Goal: Information Seeking & Learning: Learn about a topic

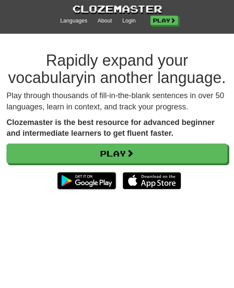
click at [126, 23] on link "Login" at bounding box center [128, 21] width 13 height 8
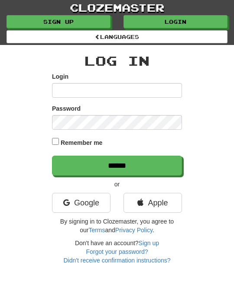
click at [66, 86] on input "Login" at bounding box center [117, 90] width 130 height 15
type input "********"
click at [173, 168] on input "******" at bounding box center [117, 166] width 130 height 20
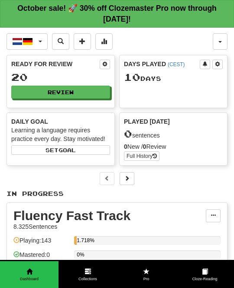
click at [40, 39] on button "Nederlands / Deutsch" at bounding box center [26, 41] width 41 height 16
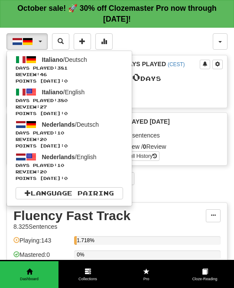
click at [71, 65] on span "Days Played: 381" at bounding box center [69, 68] width 107 height 6
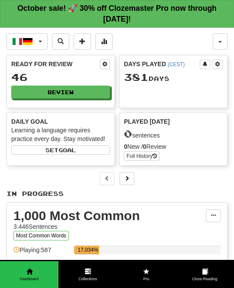
click at [94, 89] on button "Review" at bounding box center [60, 92] width 99 height 13
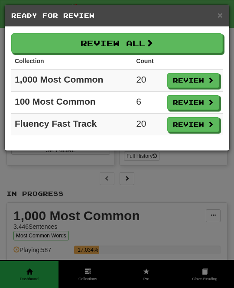
click at [203, 41] on button "Review All" at bounding box center [116, 43] width 211 height 20
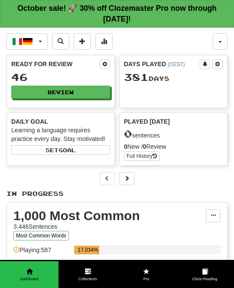
select select "**"
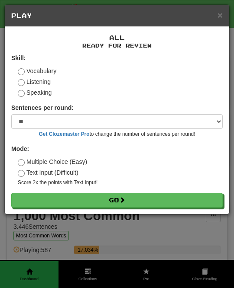
click at [178, 198] on button "Go" at bounding box center [116, 200] width 211 height 15
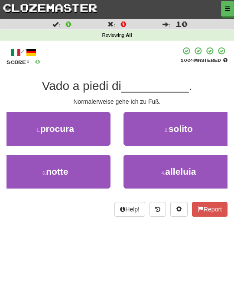
click at [195, 129] on button "2 . solito" at bounding box center [178, 129] width 110 height 34
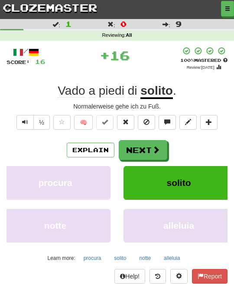
click at [154, 150] on span at bounding box center [156, 150] width 8 height 8
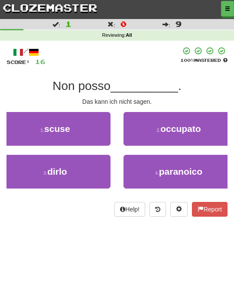
click at [100, 164] on button "3 . dirlo" at bounding box center [55, 172] width 110 height 34
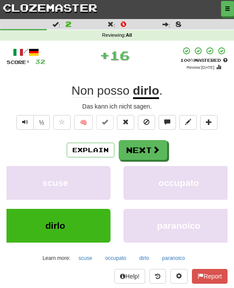
click at [152, 148] on span at bounding box center [156, 150] width 8 height 8
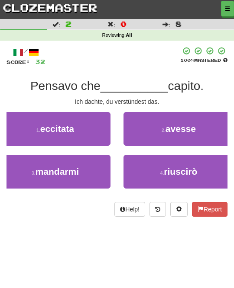
click at [200, 126] on button "2 . avesse" at bounding box center [178, 129] width 110 height 34
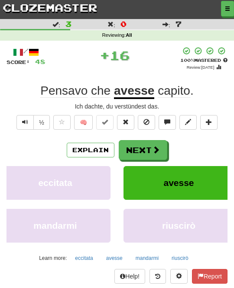
click at [156, 148] on span at bounding box center [156, 150] width 8 height 8
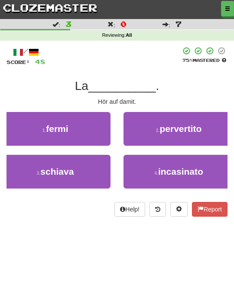
click at [86, 130] on button "1 . fermi" at bounding box center [55, 129] width 110 height 34
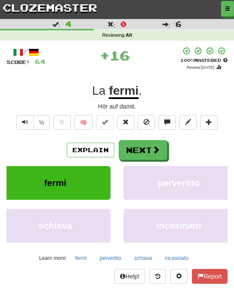
click at [140, 146] on button "Next" at bounding box center [143, 150] width 48 height 20
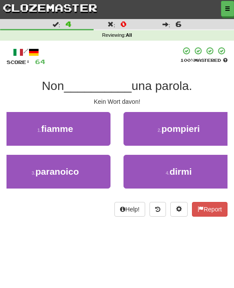
click at [196, 166] on button "4 . dirmi" at bounding box center [178, 172] width 110 height 34
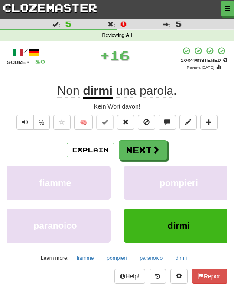
click at [152, 148] on span at bounding box center [156, 150] width 8 height 8
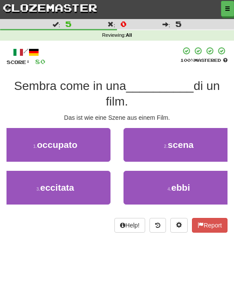
click at [197, 143] on button "2 . scena" at bounding box center [178, 145] width 110 height 34
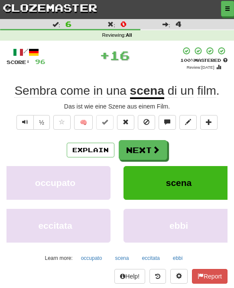
click at [157, 146] on span at bounding box center [156, 150] width 8 height 8
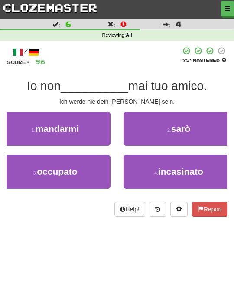
click at [197, 128] on button "2 . sarò" at bounding box center [178, 129] width 110 height 34
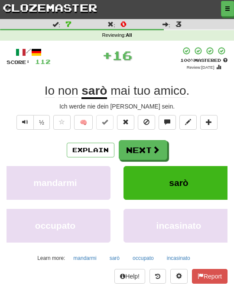
click at [156, 146] on span at bounding box center [156, 150] width 8 height 8
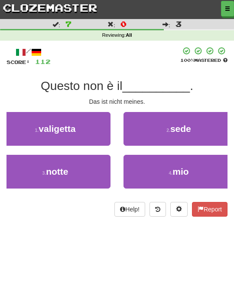
click at [183, 168] on span "mio" at bounding box center [180, 172] width 16 height 10
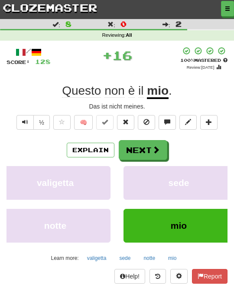
click at [159, 150] on button "Next" at bounding box center [143, 150] width 48 height 20
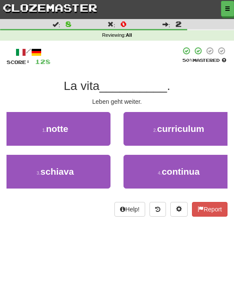
click at [189, 169] on span "continua" at bounding box center [180, 172] width 38 height 10
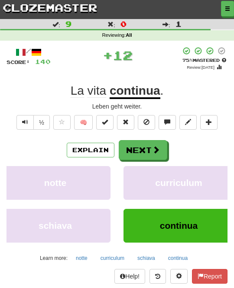
click at [158, 149] on span at bounding box center [156, 150] width 8 height 8
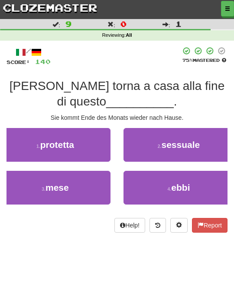
click at [88, 175] on button "3 . mese" at bounding box center [55, 188] width 110 height 34
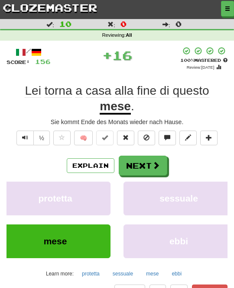
click at [165, 160] on button "Next" at bounding box center [143, 166] width 48 height 20
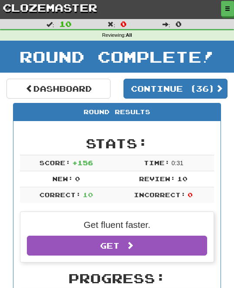
click at [213, 84] on button "Continue ( 36 )" at bounding box center [175, 89] width 104 height 20
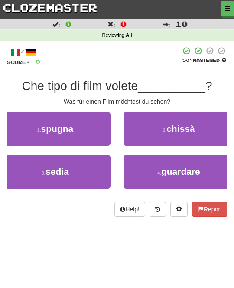
click at [201, 161] on button "4 . guardare" at bounding box center [178, 172] width 110 height 34
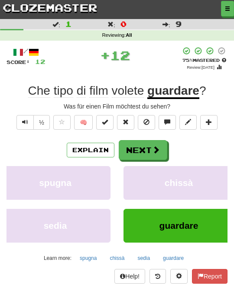
click at [158, 151] on span at bounding box center [156, 150] width 8 height 8
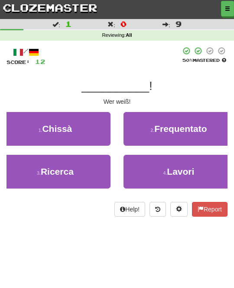
click at [80, 126] on button "1 . Chissà" at bounding box center [55, 129] width 110 height 34
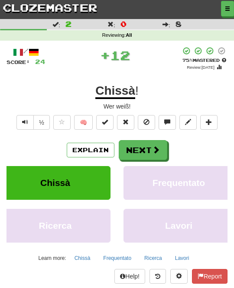
click at [143, 149] on button "Next" at bounding box center [143, 150] width 48 height 20
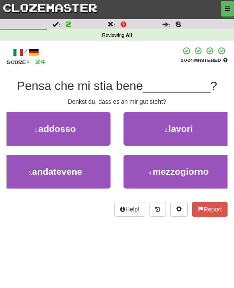
click at [87, 128] on button "1 . addosso" at bounding box center [55, 129] width 110 height 34
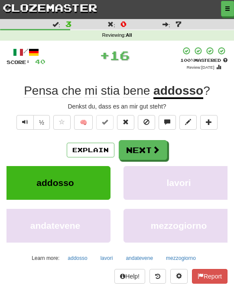
click at [157, 146] on span at bounding box center [156, 150] width 8 height 8
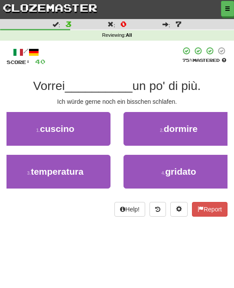
click at [195, 131] on span "dormire" at bounding box center [181, 129] width 34 height 10
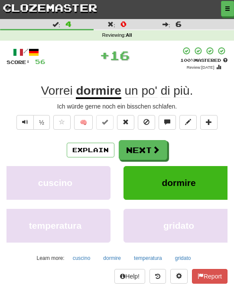
click at [155, 148] on span at bounding box center [156, 150] width 8 height 8
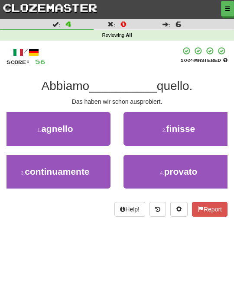
click at [191, 169] on span "provato" at bounding box center [180, 172] width 33 height 10
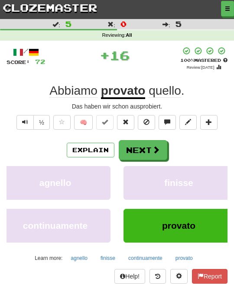
click at [152, 148] on span at bounding box center [156, 150] width 8 height 8
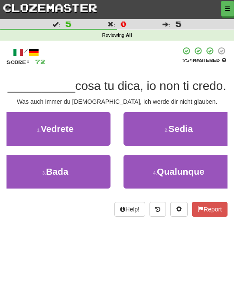
click at [196, 171] on span "Qualunque" at bounding box center [181, 172] width 48 height 10
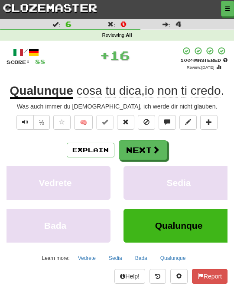
click at [154, 146] on span at bounding box center [156, 150] width 8 height 8
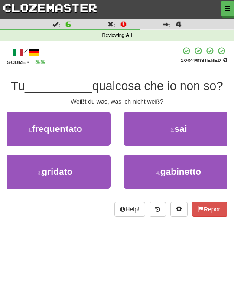
click at [202, 129] on button "2 . sai" at bounding box center [178, 129] width 110 height 34
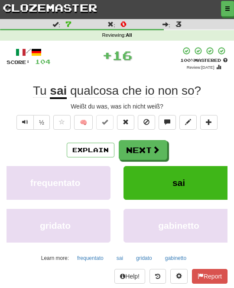
click at [162, 142] on button "Next" at bounding box center [143, 150] width 48 height 20
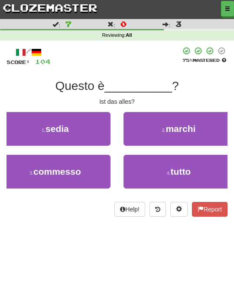
click at [187, 167] on span "tutto" at bounding box center [181, 172] width 20 height 10
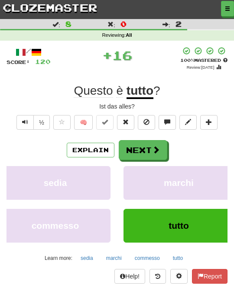
click at [156, 149] on span at bounding box center [156, 150] width 8 height 8
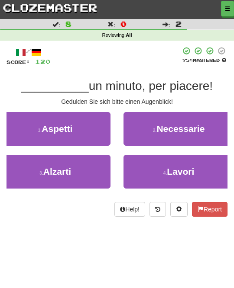
click at [103, 129] on button "1 . Aspetti" at bounding box center [55, 129] width 110 height 34
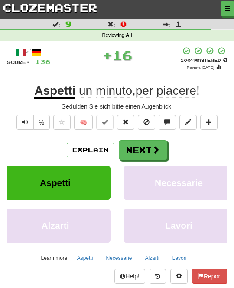
click at [161, 151] on button "Next" at bounding box center [143, 150] width 48 height 20
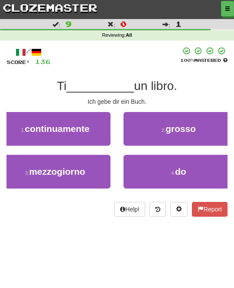
click at [185, 167] on span "do" at bounding box center [180, 172] width 11 height 10
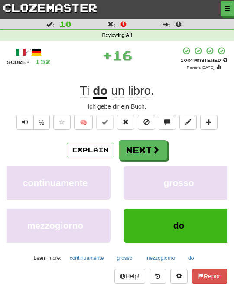
click at [157, 146] on span at bounding box center [156, 150] width 8 height 8
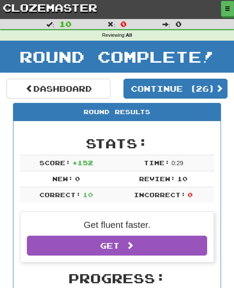
click at [213, 84] on button "Continue ( 26 )" at bounding box center [175, 89] width 104 height 20
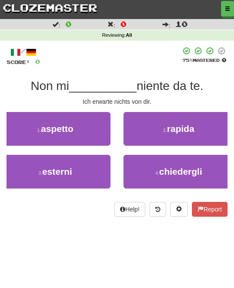
click at [94, 132] on button "1 . aspetto" at bounding box center [55, 129] width 110 height 34
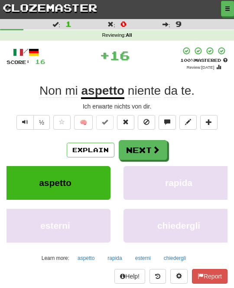
click at [157, 146] on span at bounding box center [156, 150] width 8 height 8
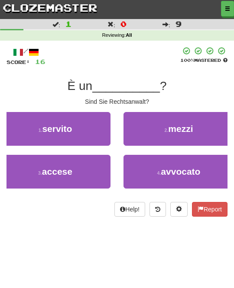
click at [158, 167] on button "4 . avvocato" at bounding box center [178, 172] width 110 height 34
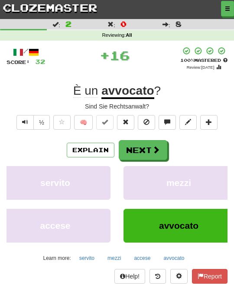
click at [158, 149] on span at bounding box center [156, 150] width 8 height 8
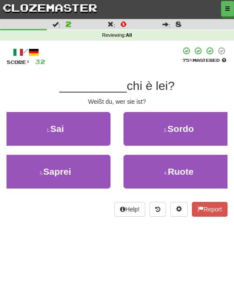
click at [96, 125] on button "1 . Sai" at bounding box center [55, 129] width 110 height 34
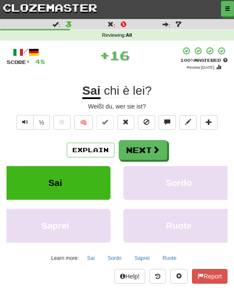
click at [155, 148] on span at bounding box center [156, 150] width 8 height 8
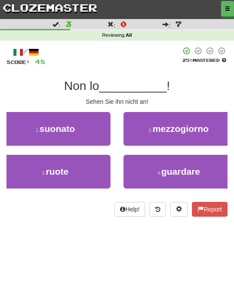
click at [202, 168] on button "4 . guardare" at bounding box center [178, 172] width 110 height 34
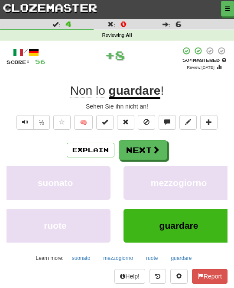
click at [155, 142] on button "Next" at bounding box center [143, 150] width 48 height 20
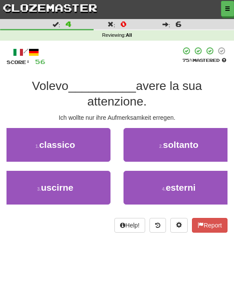
click at [206, 143] on button "2 . soltanto" at bounding box center [178, 145] width 110 height 34
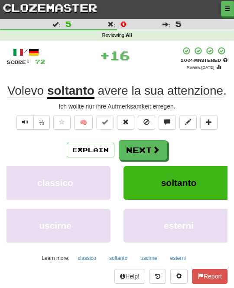
click at [157, 148] on span at bounding box center [156, 150] width 8 height 8
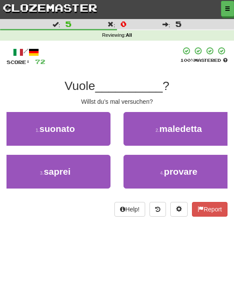
click at [198, 164] on button "4 . provare" at bounding box center [178, 172] width 110 height 34
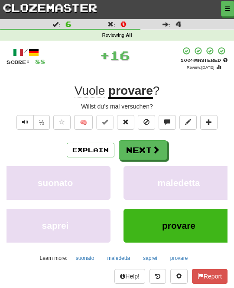
click at [160, 145] on button "Next" at bounding box center [143, 150] width 48 height 20
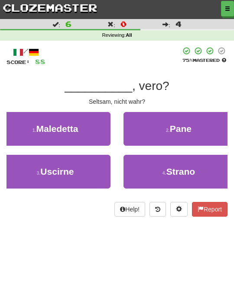
click at [197, 164] on button "4 . Strano" at bounding box center [178, 172] width 110 height 34
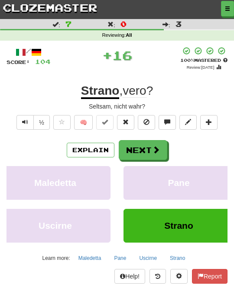
click at [157, 141] on button "Next" at bounding box center [143, 150] width 48 height 20
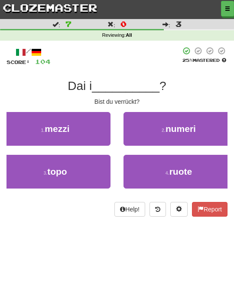
click at [204, 126] on button "2 . numeri" at bounding box center [178, 129] width 110 height 34
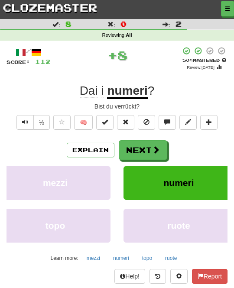
click at [157, 146] on span at bounding box center [156, 150] width 8 height 8
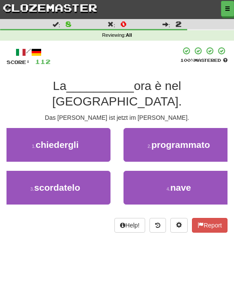
click at [193, 171] on button "4 . nave" at bounding box center [178, 188] width 110 height 34
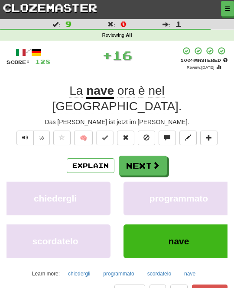
click at [156, 161] on span at bounding box center [156, 165] width 8 height 8
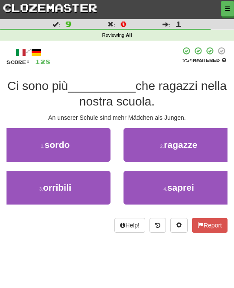
click at [206, 144] on button "2 . ragazze" at bounding box center [178, 145] width 110 height 34
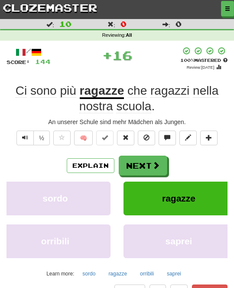
click at [155, 158] on button "Next" at bounding box center [143, 166] width 48 height 20
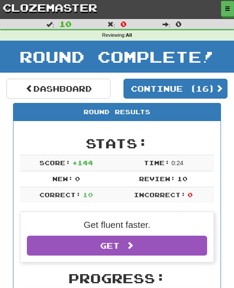
click at [213, 86] on button "Continue ( 16 )" at bounding box center [175, 89] width 104 height 20
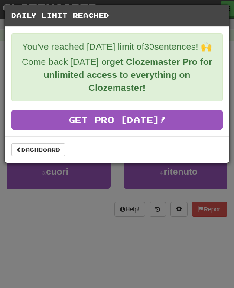
click at [53, 147] on link "Dashboard" at bounding box center [38, 149] width 54 height 13
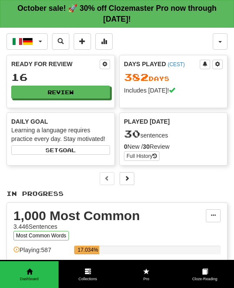
click at [36, 41] on button "Italiano / Deutsch" at bounding box center [26, 41] width 41 height 16
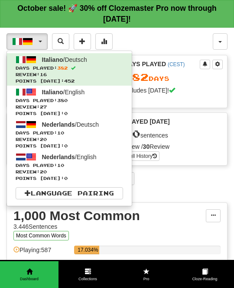
click at [84, 106] on span "Review: 27" at bounding box center [69, 107] width 107 height 6
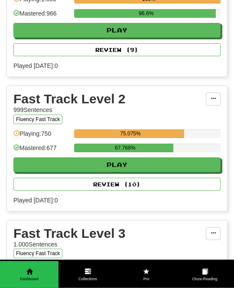
scroll to position [252, 0]
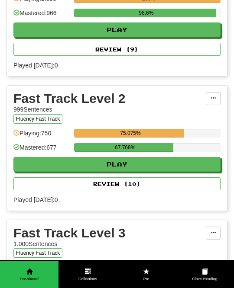
click at [198, 164] on button "Play" at bounding box center [116, 164] width 207 height 15
select select "**"
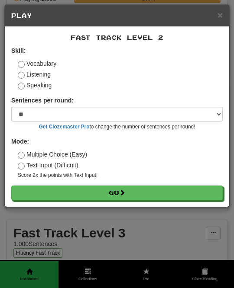
click at [152, 186] on button "Go" at bounding box center [116, 193] width 211 height 15
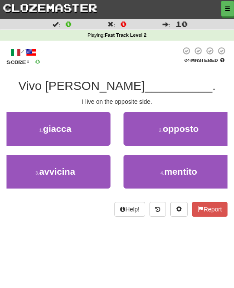
click at [201, 125] on button "2 . opposto" at bounding box center [178, 129] width 110 height 34
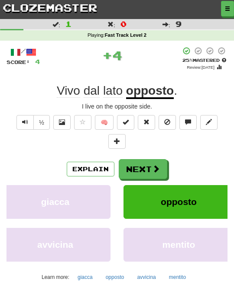
click at [156, 161] on button "Next" at bounding box center [143, 169] width 48 height 20
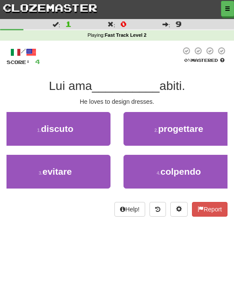
click at [94, 167] on button "3 . evitare" at bounding box center [55, 172] width 110 height 34
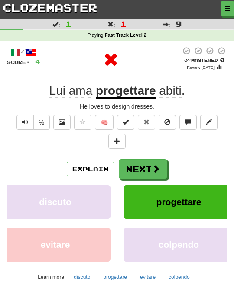
click at [159, 162] on button "Next" at bounding box center [143, 169] width 48 height 20
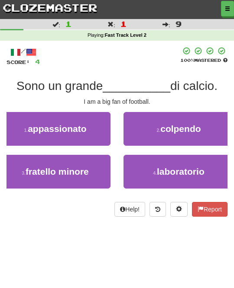
click at [90, 133] on button "1 . appassionato" at bounding box center [55, 129] width 110 height 34
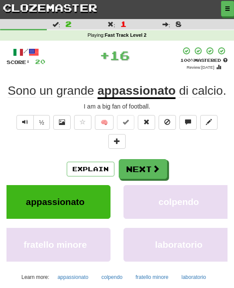
click at [143, 162] on button "Next" at bounding box center [143, 169] width 48 height 20
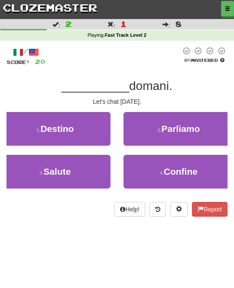
click at [189, 127] on span "Parliamo" at bounding box center [180, 129] width 39 height 10
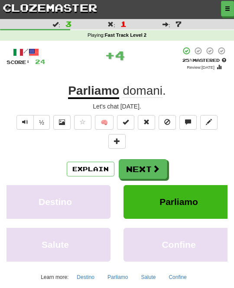
click at [153, 165] on span at bounding box center [156, 169] width 8 height 8
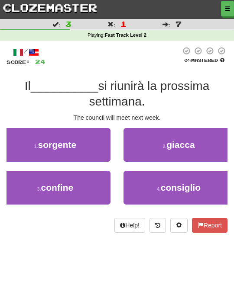
click at [197, 177] on button "4 . consiglio" at bounding box center [178, 188] width 110 height 34
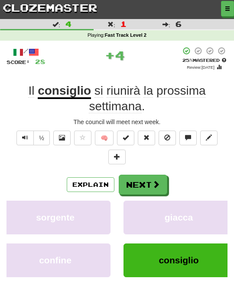
click at [152, 177] on button "Next" at bounding box center [143, 185] width 48 height 20
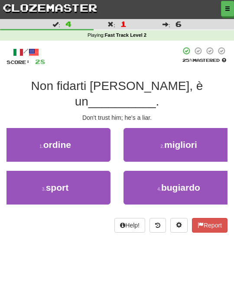
click at [200, 183] on span "bugiardo" at bounding box center [180, 188] width 39 height 10
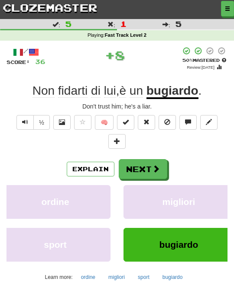
click at [154, 168] on span at bounding box center [156, 169] width 8 height 8
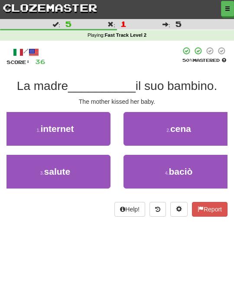
click at [204, 169] on button "4 . baciò" at bounding box center [178, 172] width 110 height 34
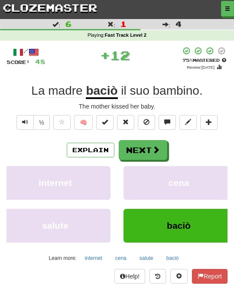
click at [155, 151] on span at bounding box center [156, 150] width 8 height 8
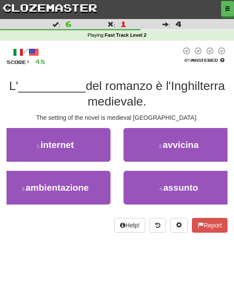
click at [212, 177] on button "4 . assunto" at bounding box center [178, 188] width 110 height 34
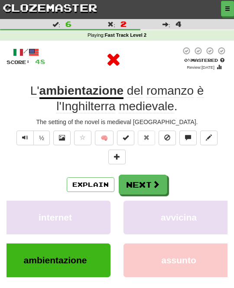
click at [155, 176] on button "Next" at bounding box center [143, 185] width 48 height 20
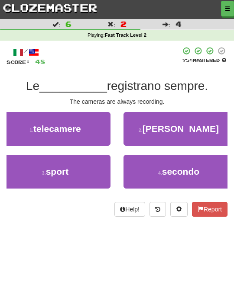
click at [90, 126] on button "1 . telecamere" at bounding box center [55, 129] width 110 height 34
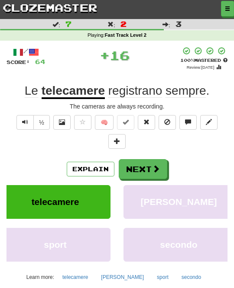
click at [143, 161] on button "Next" at bounding box center [143, 169] width 48 height 20
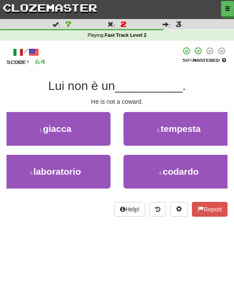
click at [201, 164] on button "4 . codardo" at bounding box center [178, 172] width 110 height 34
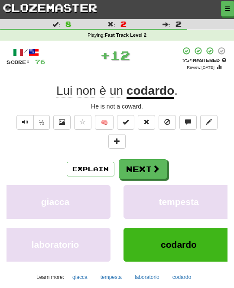
click at [156, 165] on span at bounding box center [156, 169] width 8 height 8
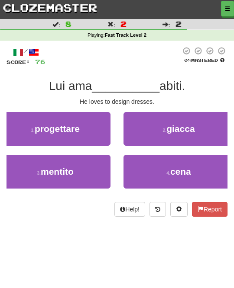
click at [90, 129] on button "1 . progettare" at bounding box center [55, 129] width 110 height 34
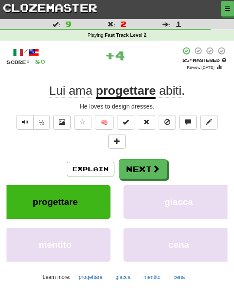
click at [149, 162] on button "Next" at bounding box center [143, 169] width 48 height 20
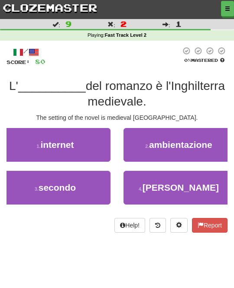
click at [209, 143] on span "ambientazione" at bounding box center [180, 145] width 63 height 10
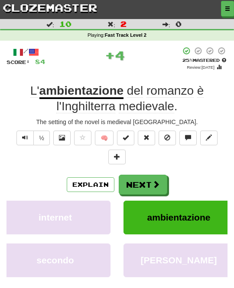
click at [154, 181] on span at bounding box center [156, 185] width 8 height 8
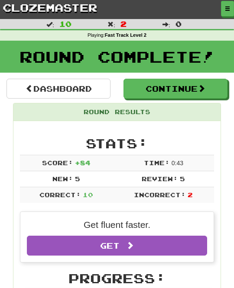
click at [211, 88] on button "Continue" at bounding box center [175, 89] width 104 height 20
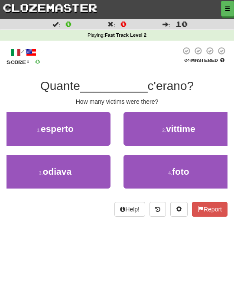
click at [203, 135] on button "2 . vittime" at bounding box center [178, 129] width 110 height 34
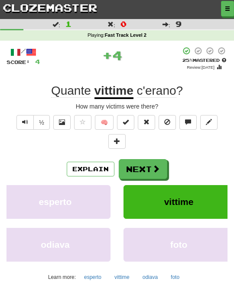
click at [154, 167] on span at bounding box center [156, 169] width 8 height 8
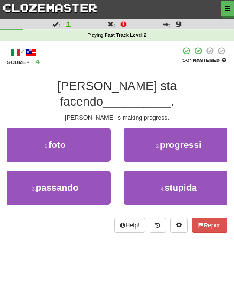
click at [203, 132] on button "2 . progressi" at bounding box center [178, 145] width 110 height 34
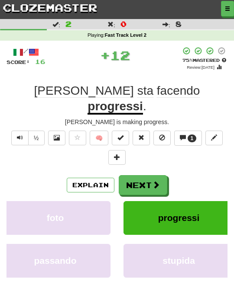
click at [159, 181] on span at bounding box center [156, 185] width 8 height 8
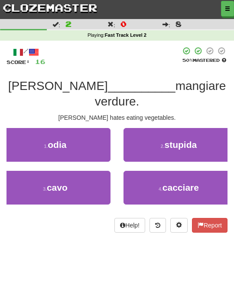
click at [84, 133] on button "1 . odia" at bounding box center [55, 145] width 110 height 34
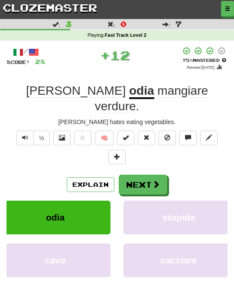
click at [148, 175] on button "Next" at bounding box center [143, 185] width 48 height 20
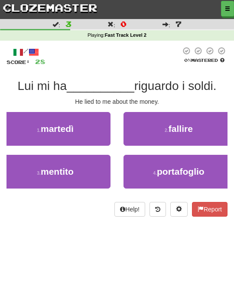
click at [85, 168] on button "3 . mentito" at bounding box center [55, 172] width 110 height 34
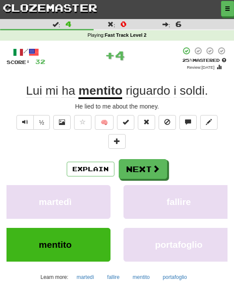
click at [153, 165] on span at bounding box center [156, 169] width 8 height 8
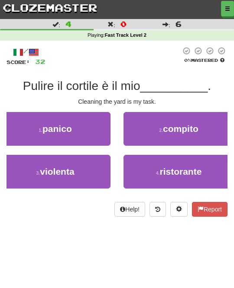
click at [201, 128] on button "2 . compito" at bounding box center [178, 129] width 110 height 34
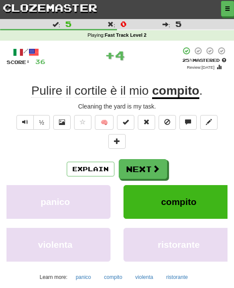
click at [154, 165] on span at bounding box center [156, 169] width 8 height 8
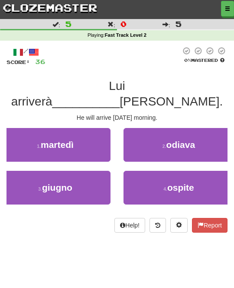
click at [85, 129] on button "1 . martedì" at bounding box center [55, 145] width 110 height 34
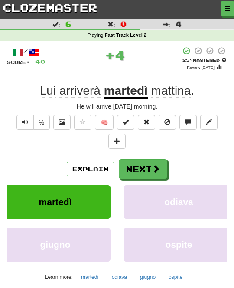
click at [150, 164] on button "Next" at bounding box center [143, 169] width 48 height 20
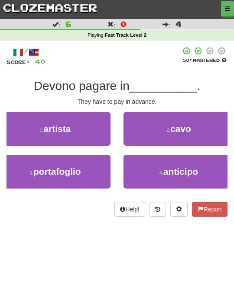
click at [213, 174] on button "4 . anticipo" at bounding box center [178, 172] width 110 height 34
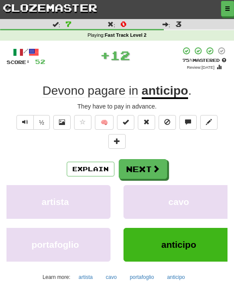
click at [152, 167] on span at bounding box center [156, 169] width 8 height 8
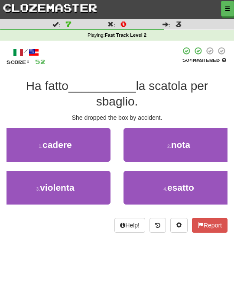
click at [77, 147] on button "1 . cadere" at bounding box center [55, 145] width 110 height 34
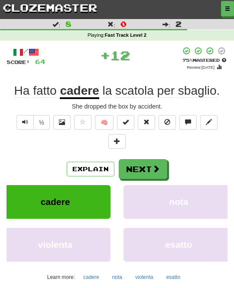
click at [150, 166] on button "Next" at bounding box center [143, 169] width 48 height 20
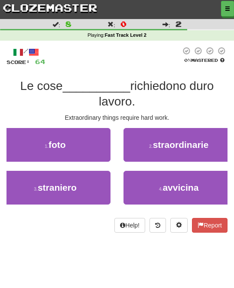
click at [203, 148] on span "straordinarie" at bounding box center [180, 145] width 55 height 10
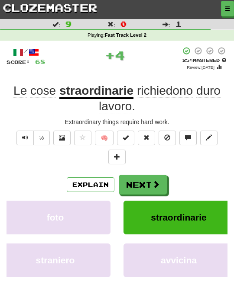
click at [164, 176] on button "Next" at bounding box center [143, 185] width 48 height 20
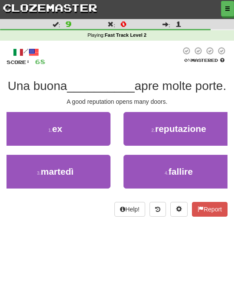
click at [203, 130] on span "reputazione" at bounding box center [180, 129] width 51 height 10
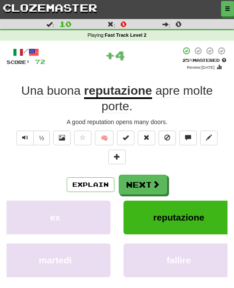
click at [152, 181] on span at bounding box center [156, 185] width 8 height 8
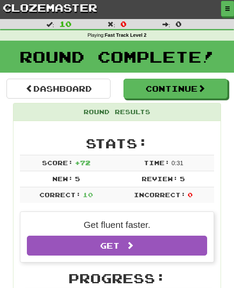
click at [210, 87] on button "Continue" at bounding box center [175, 89] width 104 height 20
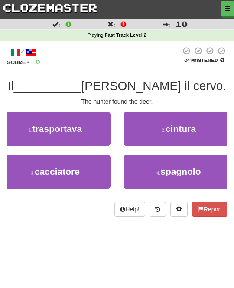
click at [97, 169] on button "3 . cacciatore" at bounding box center [55, 172] width 110 height 34
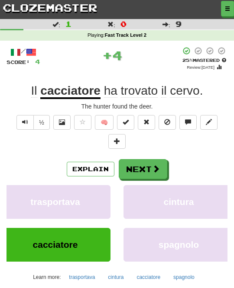
click at [143, 167] on button "Next" at bounding box center [143, 169] width 48 height 20
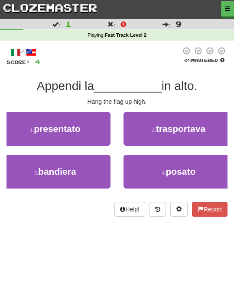
click at [96, 132] on button "1 . presentato" at bounding box center [55, 129] width 110 height 34
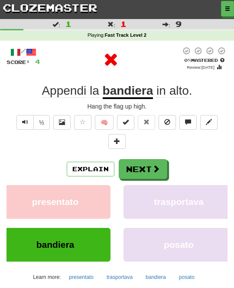
click at [155, 165] on span at bounding box center [156, 169] width 8 height 8
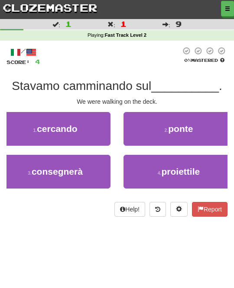
click at [202, 131] on button "2 . ponte" at bounding box center [178, 129] width 110 height 34
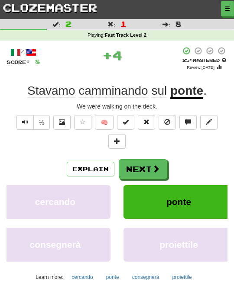
click at [161, 169] on button "Next" at bounding box center [143, 169] width 48 height 20
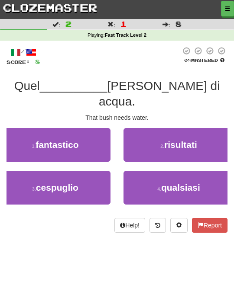
click at [92, 171] on button "3 . cespuglio" at bounding box center [55, 188] width 110 height 34
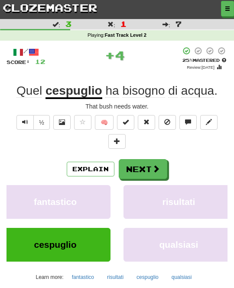
click at [161, 170] on button "Next" at bounding box center [143, 169] width 48 height 20
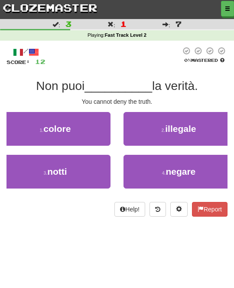
click at [214, 168] on button "4 . negare" at bounding box center [178, 172] width 110 height 34
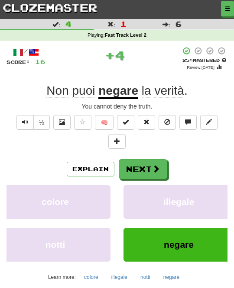
click at [158, 162] on button "Next" at bounding box center [143, 169] width 48 height 20
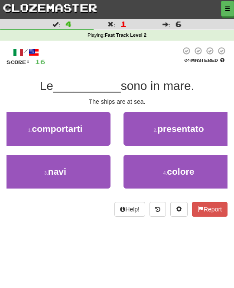
click at [90, 168] on button "3 . navi" at bounding box center [55, 172] width 110 height 34
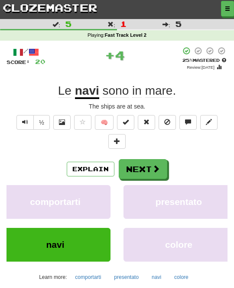
click at [154, 166] on span at bounding box center [156, 169] width 8 height 8
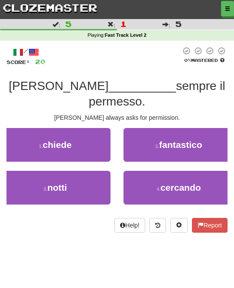
click at [196, 183] on span "cercando" at bounding box center [180, 188] width 40 height 10
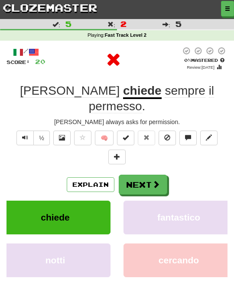
click at [161, 175] on button "Next" at bounding box center [143, 185] width 48 height 20
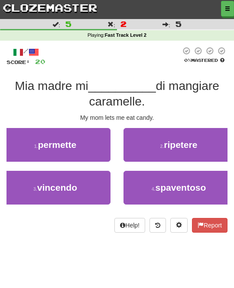
click at [100, 144] on button "1 . permette" at bounding box center [55, 145] width 110 height 34
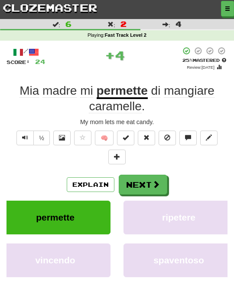
click at [157, 177] on button "Next" at bounding box center [143, 185] width 48 height 20
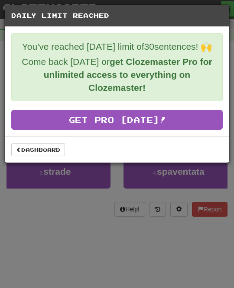
click at [55, 148] on link "Dashboard" at bounding box center [38, 149] width 54 height 13
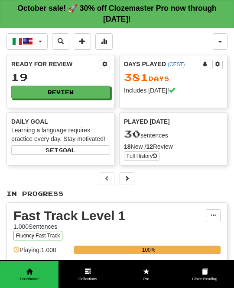
click at [224, 37] on button "button" at bounding box center [220, 41] width 15 height 16
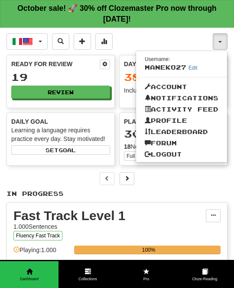
click at [181, 152] on link "Logout" at bounding box center [181, 154] width 91 height 11
